Goal: Information Seeking & Learning: Check status

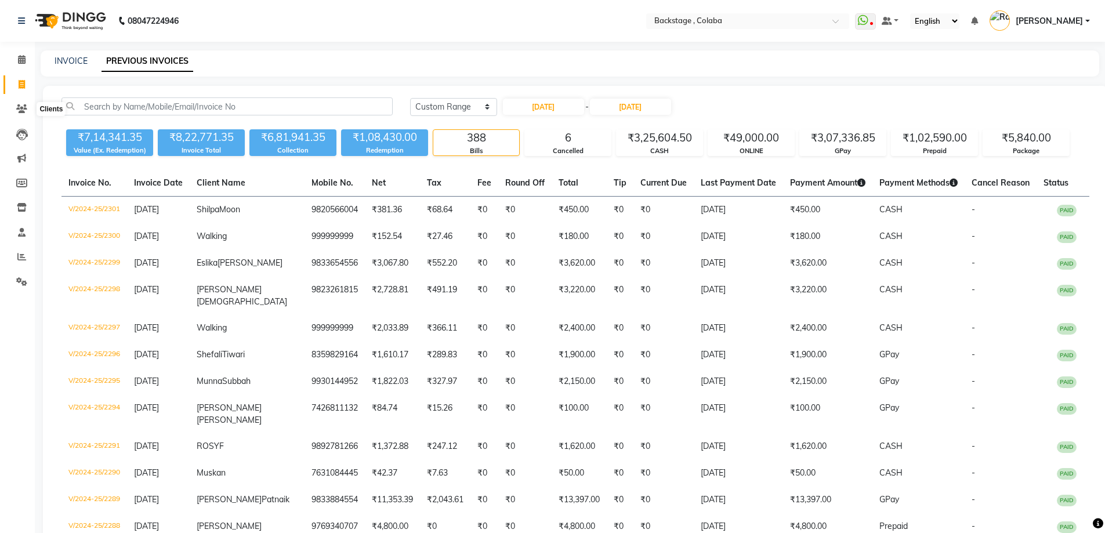
click at [22, 104] on icon at bounding box center [21, 108] width 11 height 9
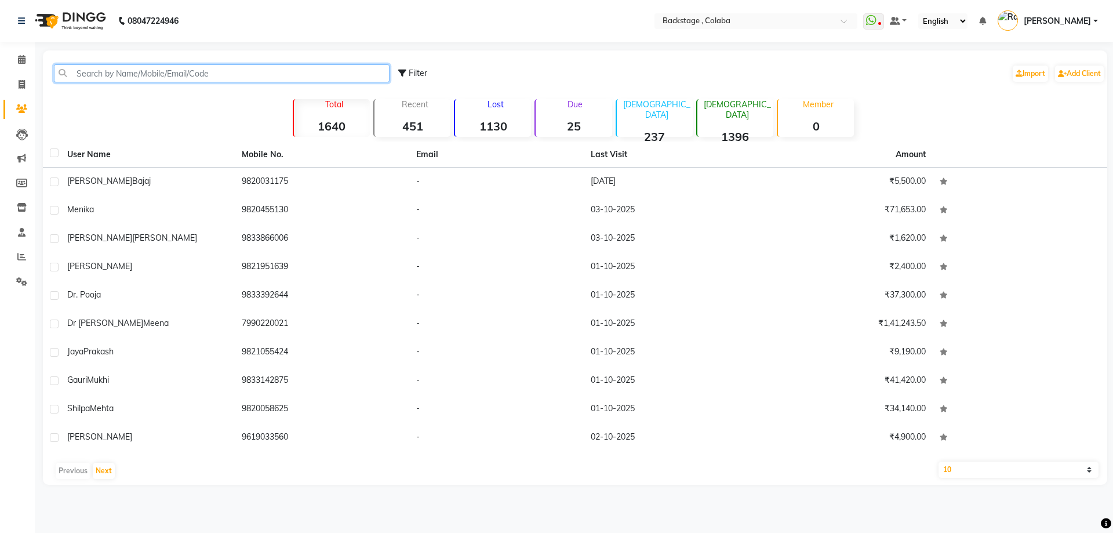
click at [77, 68] on input "text" at bounding box center [222, 73] width 336 height 18
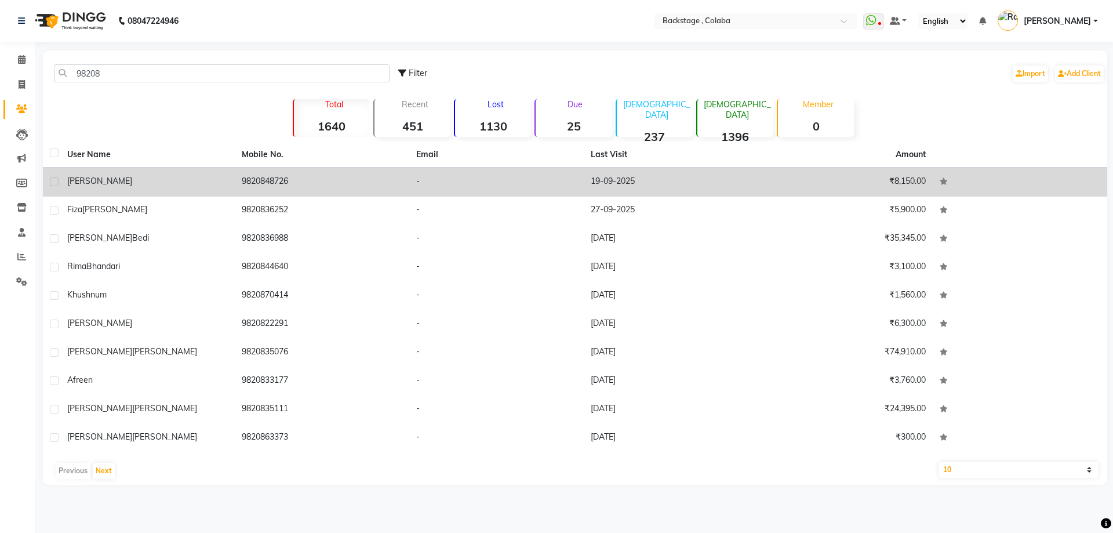
click at [274, 169] on td "9820848726" at bounding box center [322, 182] width 175 height 28
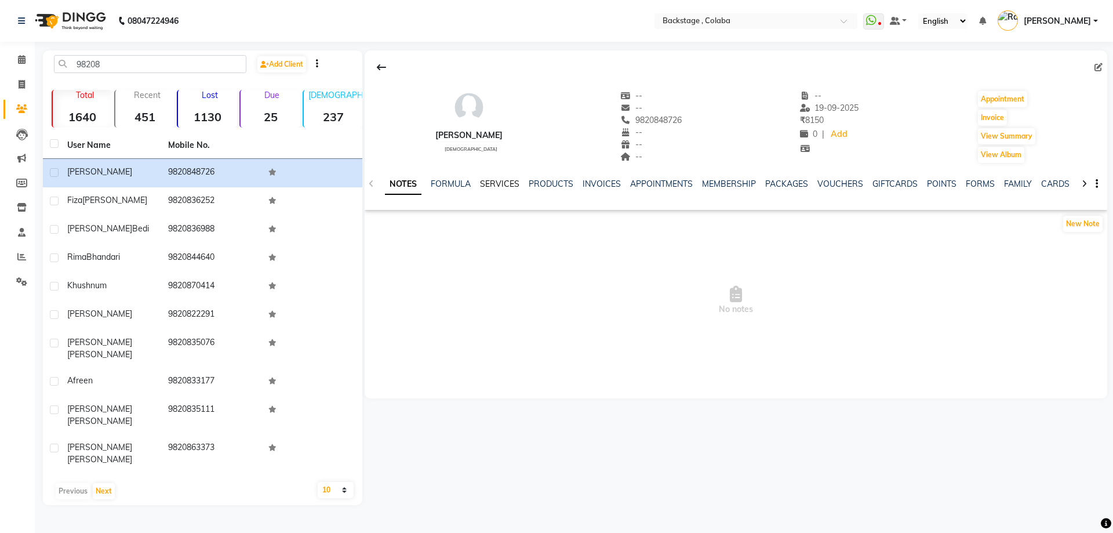
click at [500, 183] on link "SERVICES" at bounding box center [499, 184] width 39 height 10
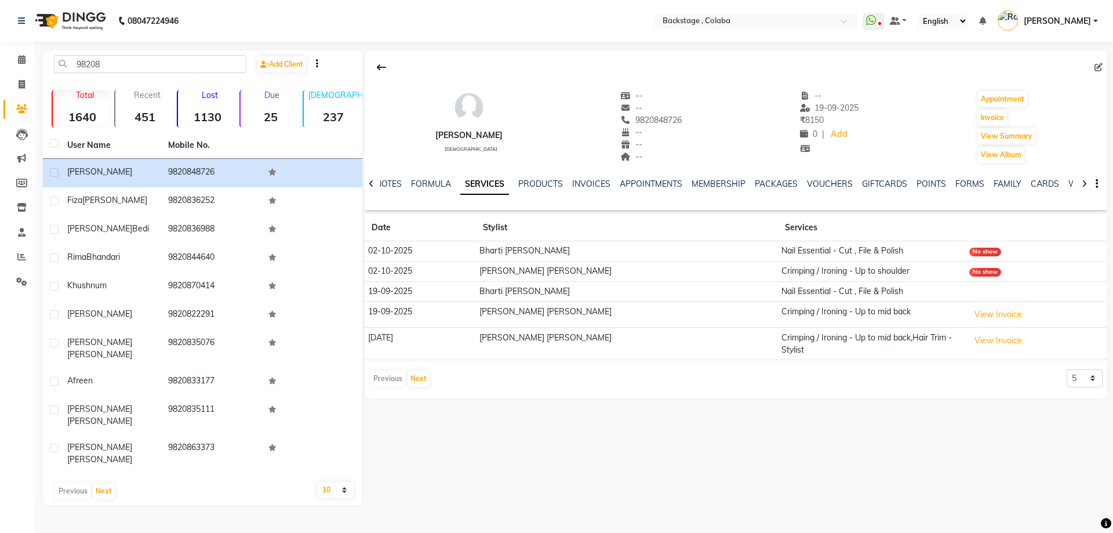
click at [975, 303] on td "View Invoice" at bounding box center [1037, 315] width 142 height 26
click at [970, 309] on button "View Invoice" at bounding box center [999, 315] width 58 height 18
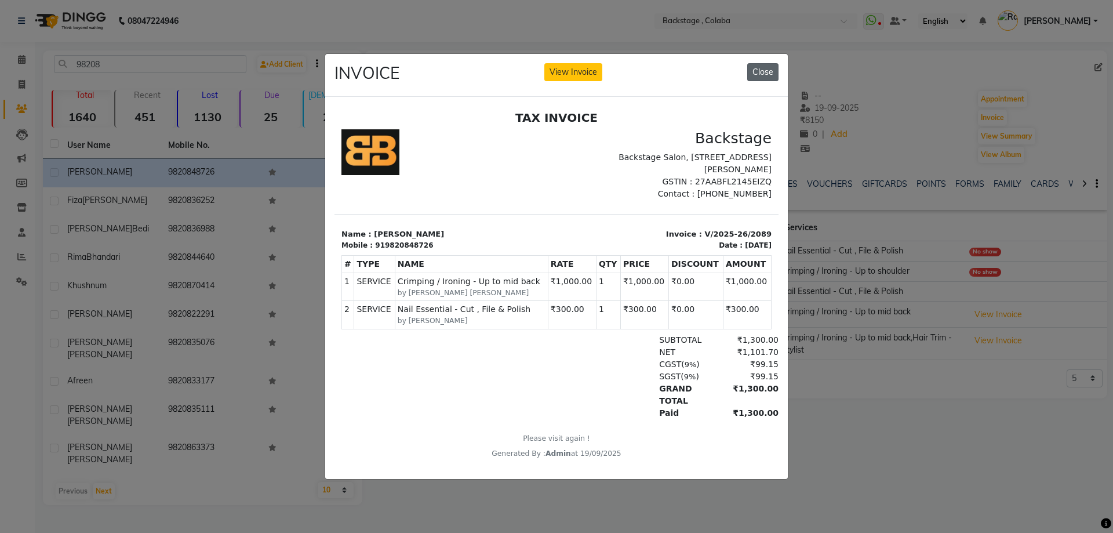
click at [771, 68] on button "Close" at bounding box center [763, 72] width 31 height 18
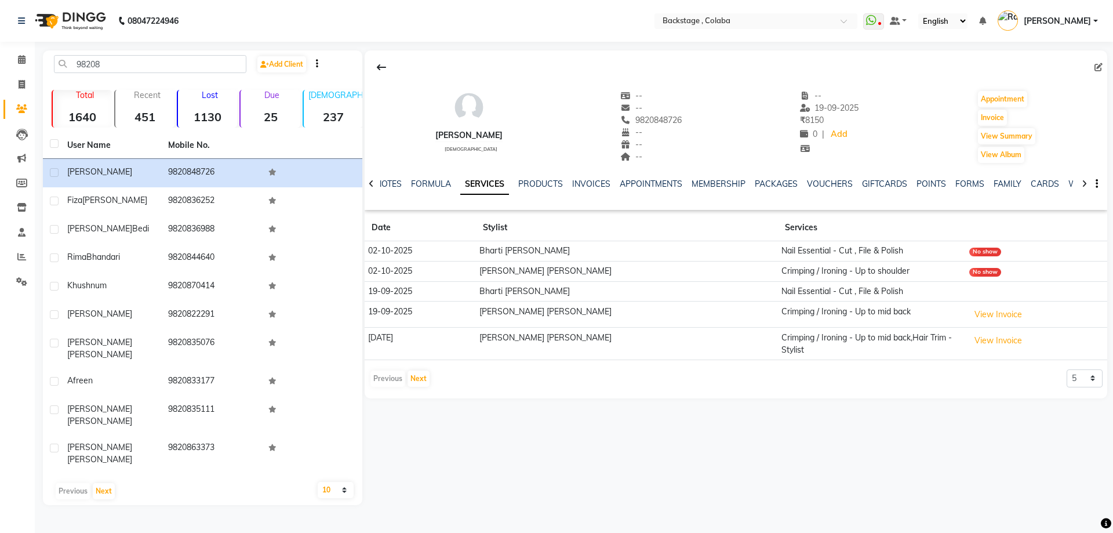
click at [154, 53] on div "98208 Add Client Total 1640 Recent 451 Lost 1130 Due 25 [DEMOGRAPHIC_DATA] 237 …" at bounding box center [203, 277] width 320 height 455
click at [113, 61] on input "98208" at bounding box center [150, 64] width 193 height 18
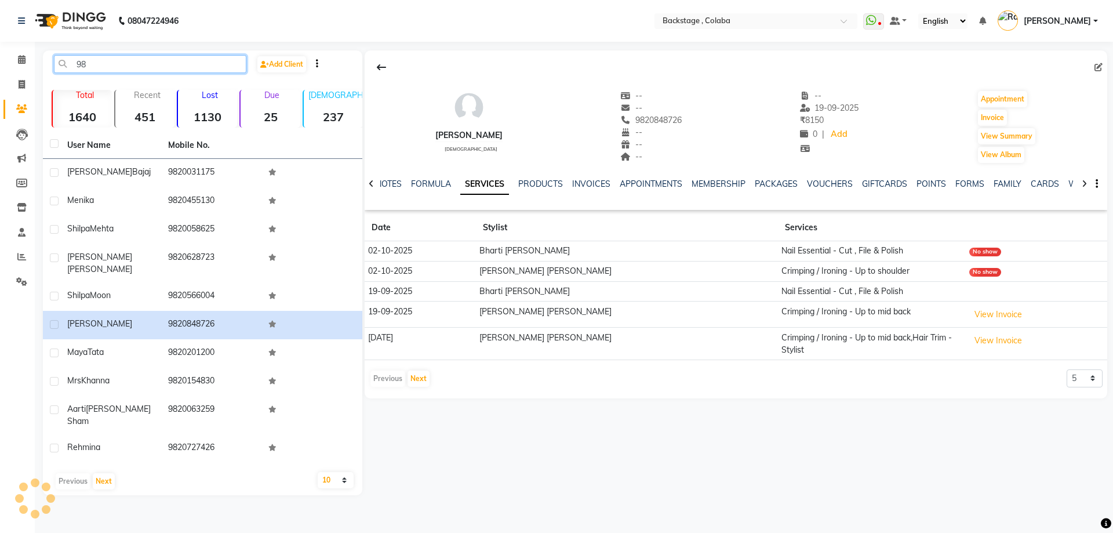
type input "9"
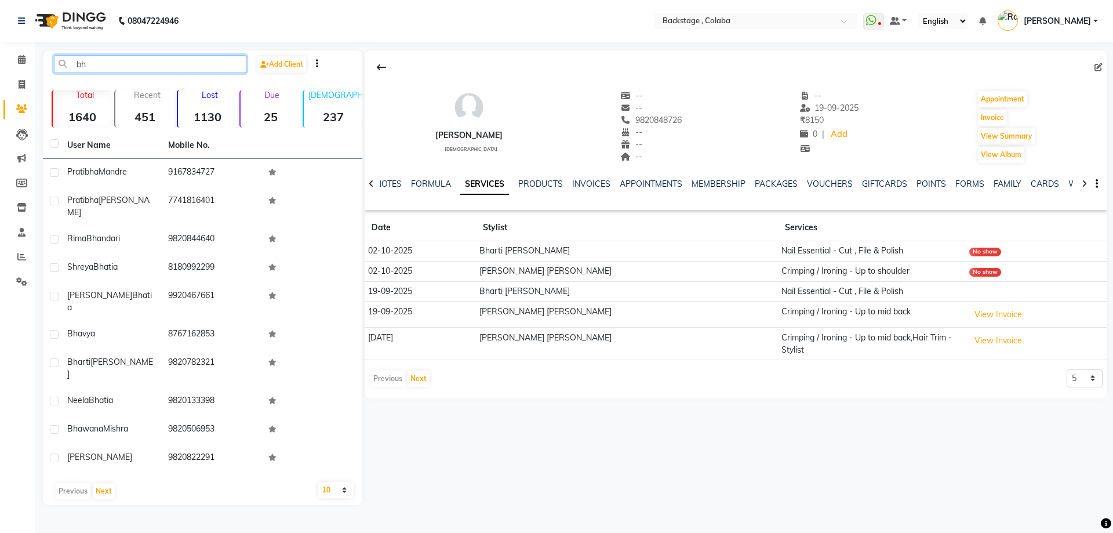
type input "bha"
click at [133, 60] on input "bha" at bounding box center [150, 64] width 193 height 18
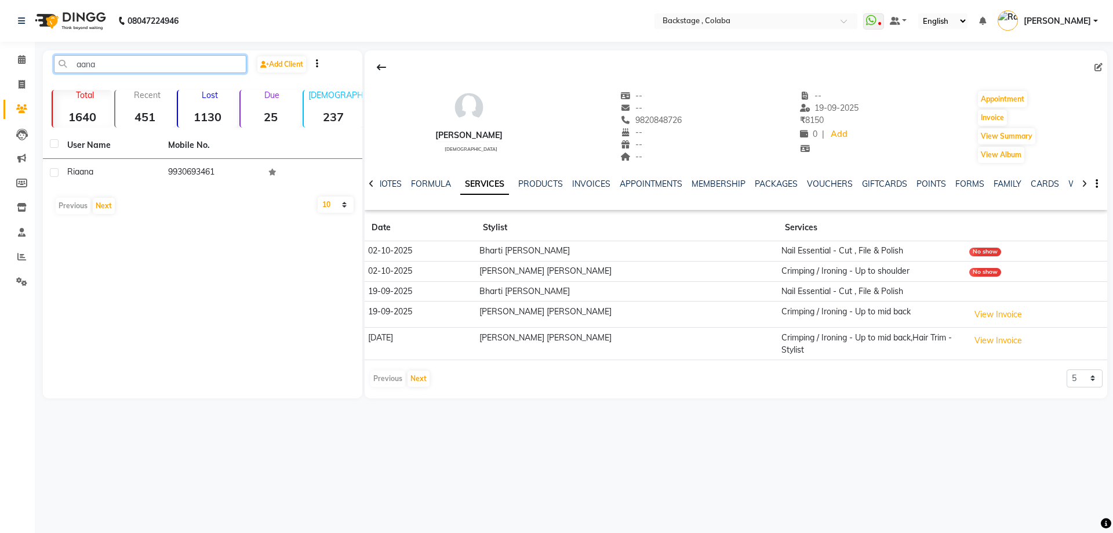
click at [105, 63] on input "aana" at bounding box center [150, 64] width 193 height 18
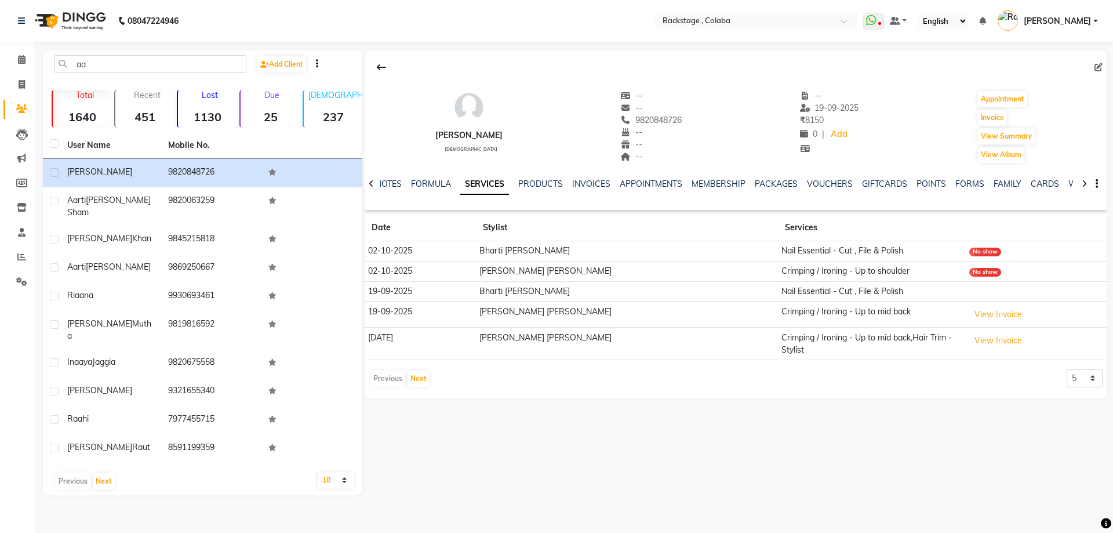
click at [334, 451] on div "User Name Mobile No. [PERSON_NAME] [PHONE_NUMBER] [PERSON_NAME] sham 9820063259…" at bounding box center [203, 313] width 320 height 363
click at [339, 472] on select "10 50 100" at bounding box center [336, 480] width 36 height 16
click at [103, 473] on button "Next" at bounding box center [104, 481] width 22 height 16
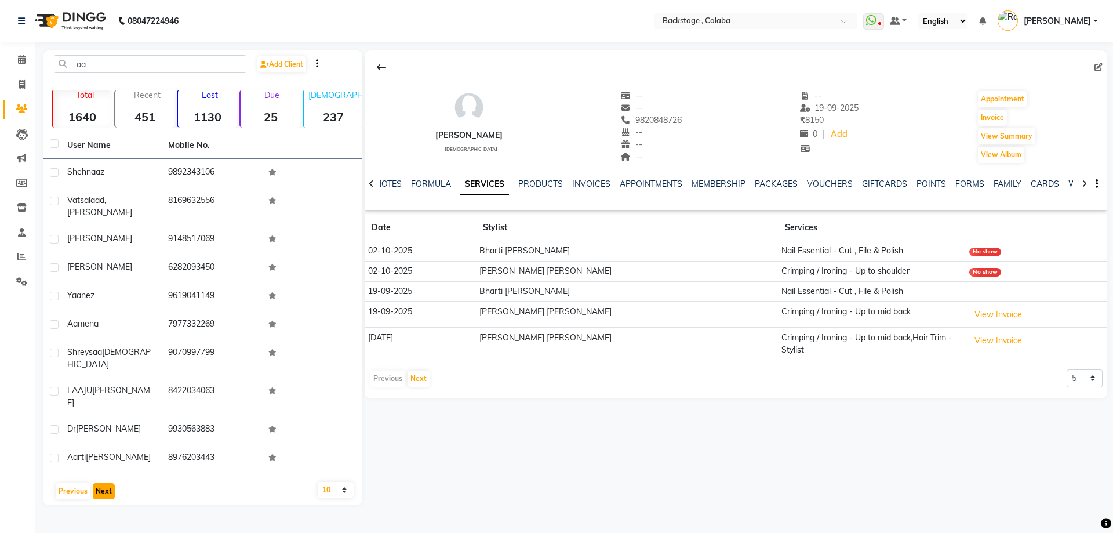
click at [103, 483] on button "Next" at bounding box center [104, 491] width 22 height 16
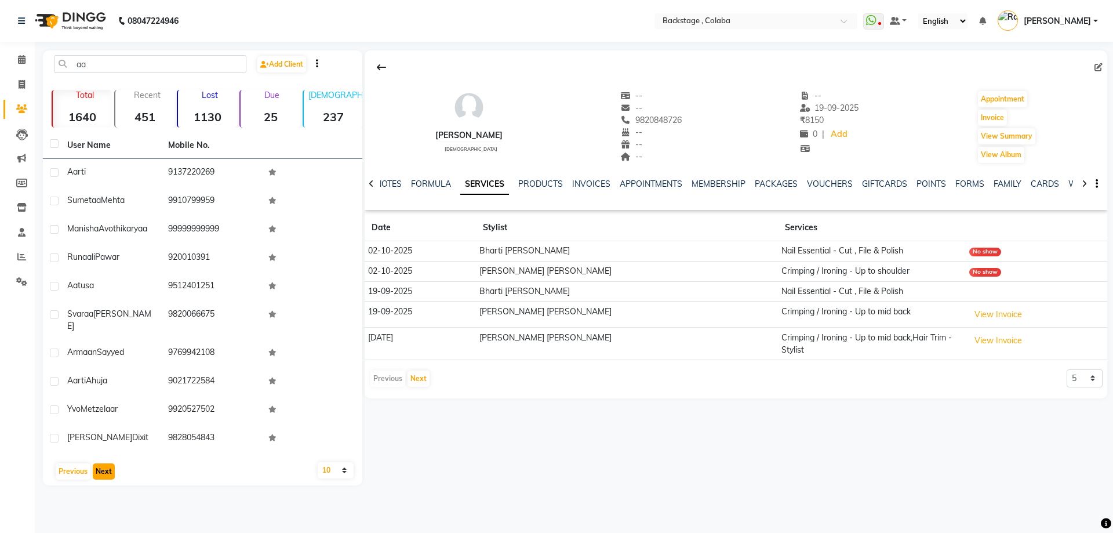
click at [103, 464] on button "Next" at bounding box center [104, 471] width 22 height 16
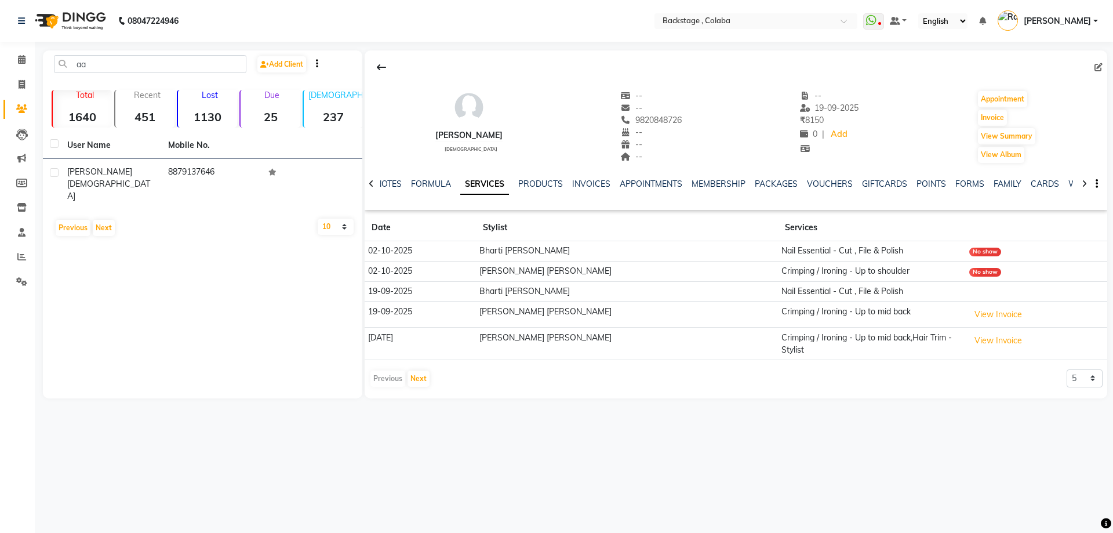
click at [212, 75] on div "aa Add Client" at bounding box center [202, 68] width 315 height 27
click at [91, 72] on input "aa" at bounding box center [150, 64] width 193 height 18
click at [90, 63] on input "aa" at bounding box center [150, 64] width 193 height 18
type input "a"
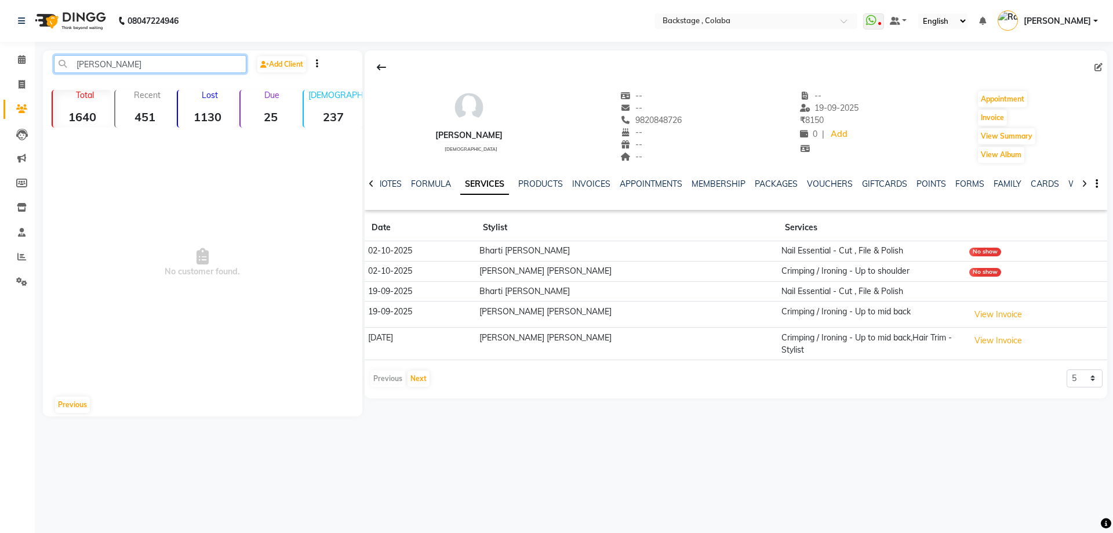
type input "[PERSON_NAME]"
